Goal: Obtain resource: Download file/media

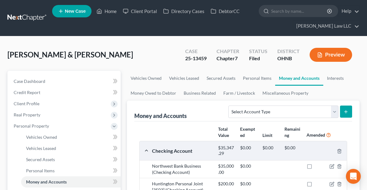
scroll to position [216, 0]
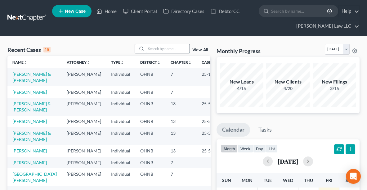
click at [149, 49] on input "search" at bounding box center [167, 48] width 43 height 9
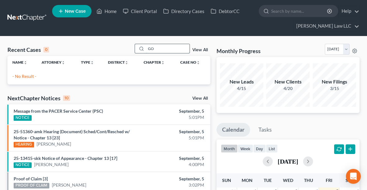
type input "G"
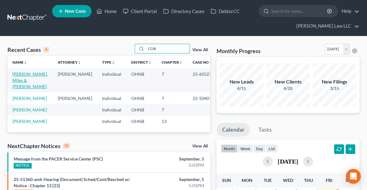
type input "COB"
click at [23, 74] on link "Coblentz, Miles & Tracey" at bounding box center [29, 80] width 35 height 18
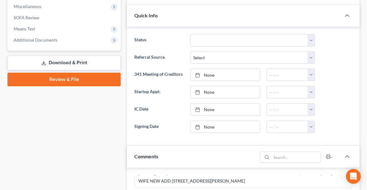
scroll to position [227, 0]
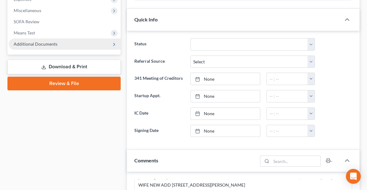
click at [85, 41] on span "Additional Documents" at bounding box center [65, 43] width 112 height 11
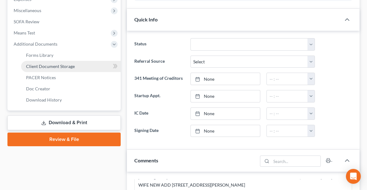
click at [56, 67] on span "Client Document Storage" at bounding box center [50, 66] width 49 height 5
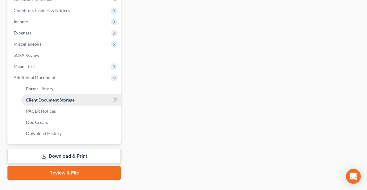
select select "3"
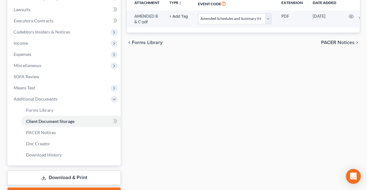
scroll to position [175, 0]
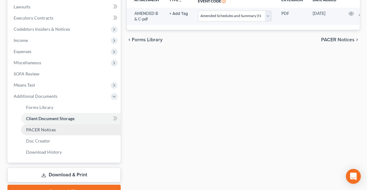
click at [59, 127] on link "PACER Notices" at bounding box center [71, 129] width 100 height 11
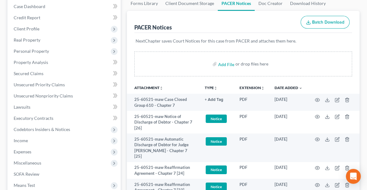
scroll to position [75, 0]
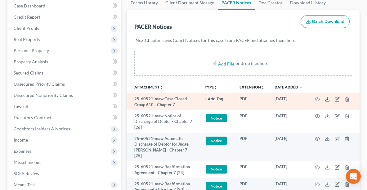
click at [327, 99] on icon at bounding box center [327, 99] width 5 height 5
click at [328, 100] on icon at bounding box center [327, 99] width 5 height 5
